Goal: Find specific page/section

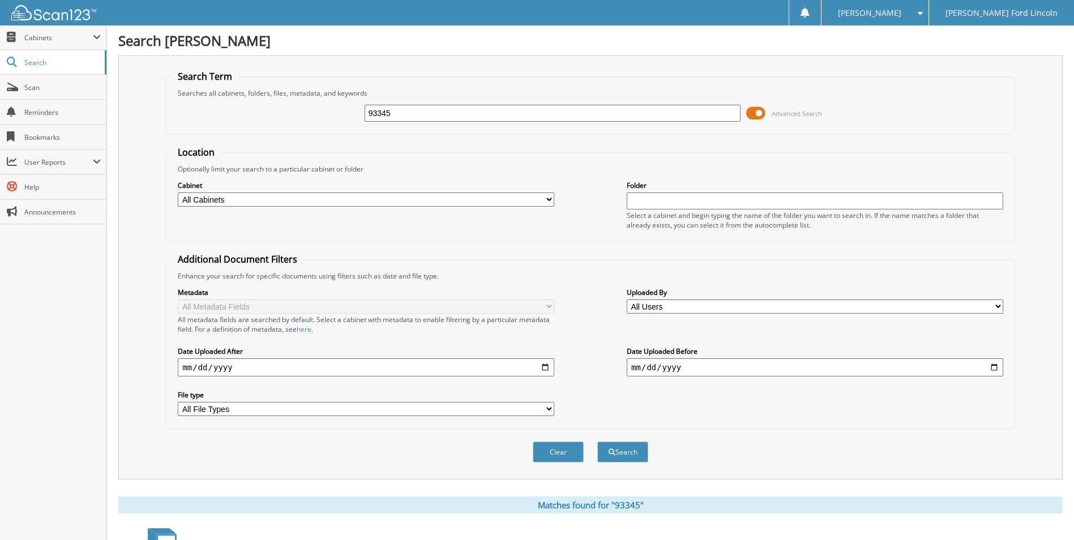
drag, startPoint x: 404, startPoint y: 117, endPoint x: 308, endPoint y: 126, distance: 95.5
click at [308, 126] on div "93345 Advanced Search" at bounding box center [590, 113] width 836 height 31
type input "284402"
click at [597, 442] on button "Search" at bounding box center [622, 452] width 51 height 21
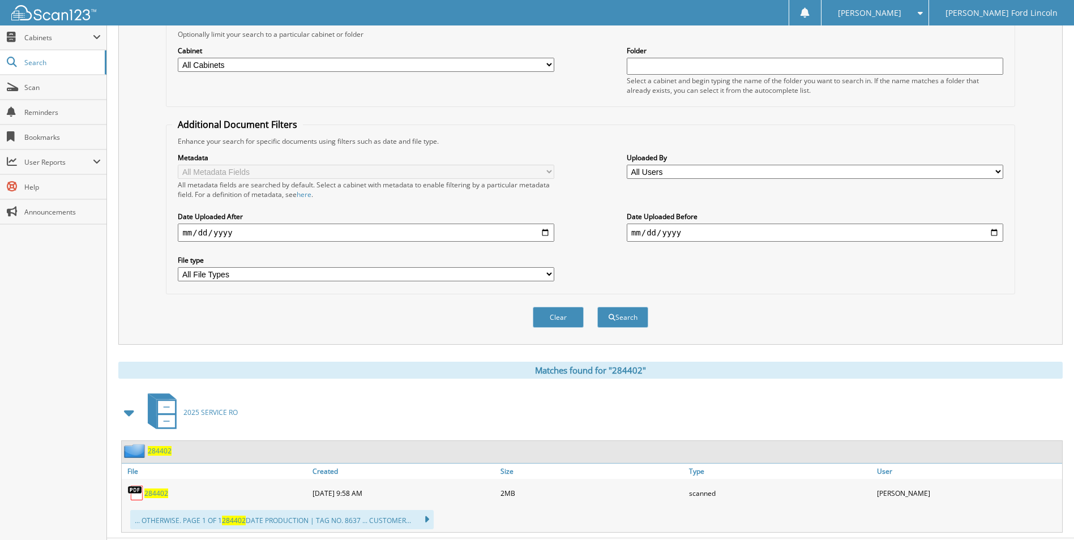
scroll to position [162, 0]
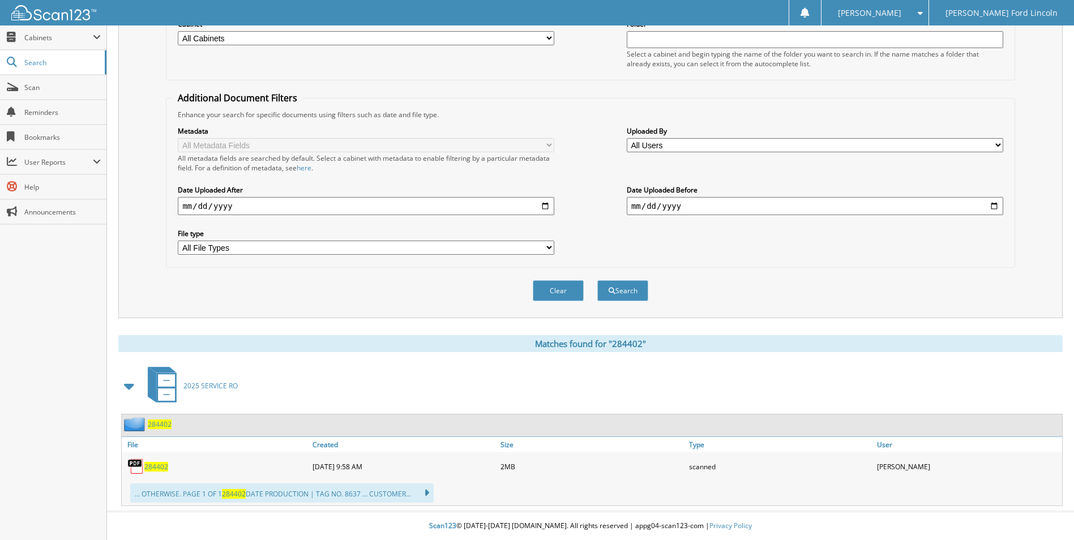
click at [156, 464] on span "284402" at bounding box center [156, 467] width 24 height 10
